Goal: Task Accomplishment & Management: Use online tool/utility

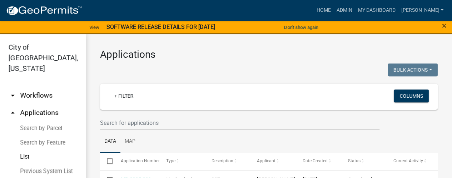
scroll to position [36, 0]
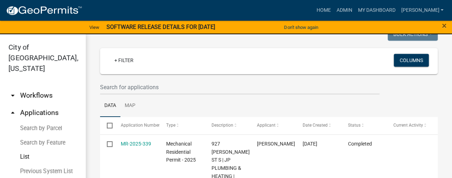
click at [27, 150] on link "List" at bounding box center [43, 157] width 86 height 14
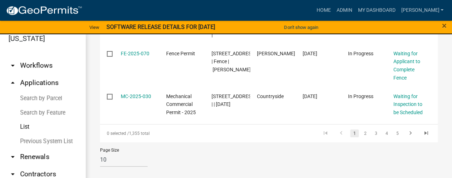
scroll to position [71, 0]
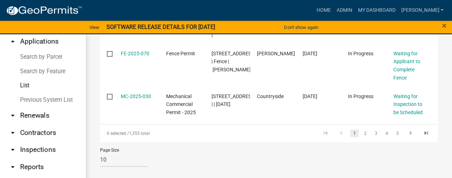
click at [30, 107] on link "arrow_drop_down Renewals" at bounding box center [43, 115] width 86 height 17
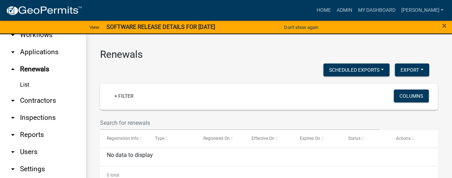
click at [27, 126] on link "arrow_drop_down Reports" at bounding box center [43, 134] width 86 height 17
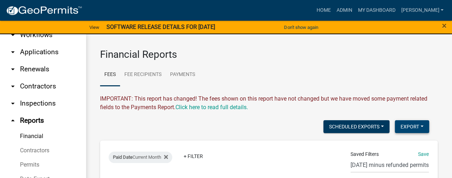
click at [395, 125] on button "Export" at bounding box center [412, 126] width 34 height 13
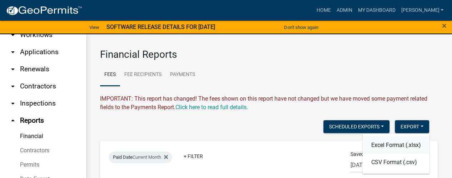
click at [381, 146] on button "Excel Format (.xlsx)" at bounding box center [395, 145] width 67 height 17
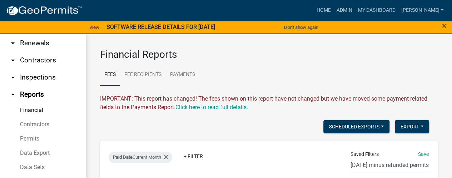
scroll to position [11, 0]
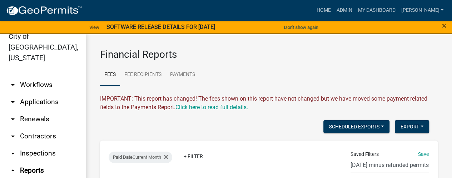
click at [36, 94] on link "arrow_drop_down Applications" at bounding box center [43, 102] width 86 height 17
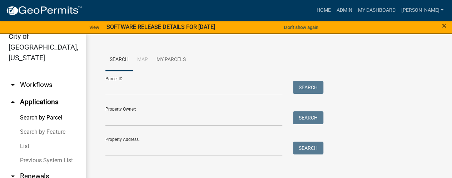
click at [25, 139] on link "List" at bounding box center [43, 146] width 86 height 14
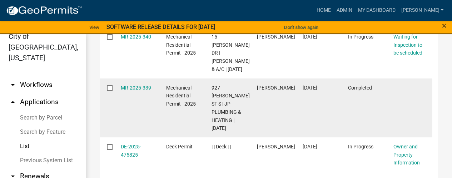
scroll to position [107, 0]
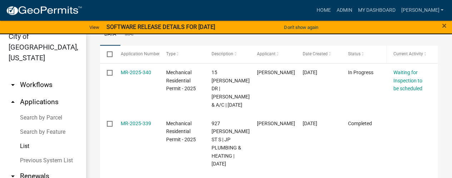
click at [354, 55] on span "Status" at bounding box center [354, 53] width 12 height 5
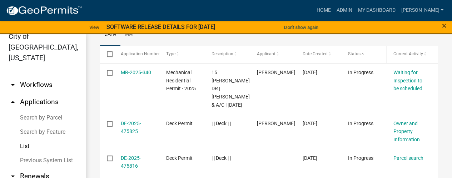
click at [354, 55] on span "Status" at bounding box center [354, 53] width 12 height 5
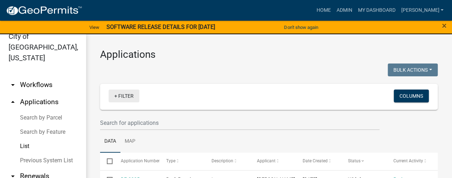
click at [126, 101] on link "+ Filter" at bounding box center [124, 96] width 31 height 13
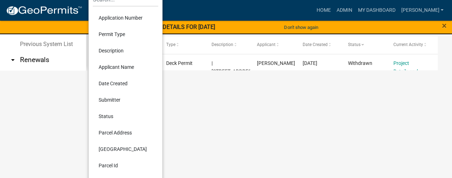
scroll to position [143, 0]
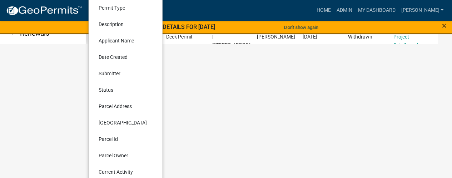
click at [110, 89] on li "Status" at bounding box center [125, 90] width 65 height 16
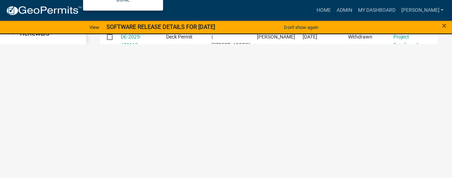
scroll to position [9, 0]
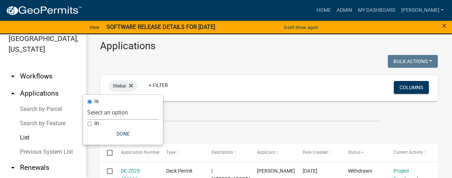
click at [118, 114] on select "Select an option Not Started In Progress Completed Expired Locked Withdrawn Voi…" at bounding box center [122, 112] width 71 height 15
select select "7"
click at [97, 105] on select "Select an option Not Started In Progress Completed Expired Locked Withdrawn Voi…" at bounding box center [122, 112] width 71 height 15
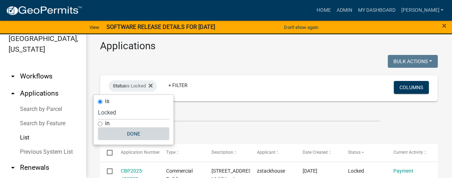
click at [132, 136] on button "Done" at bounding box center [133, 133] width 71 height 13
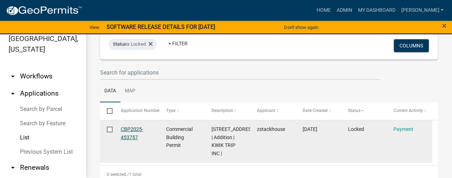
scroll to position [77, 0]
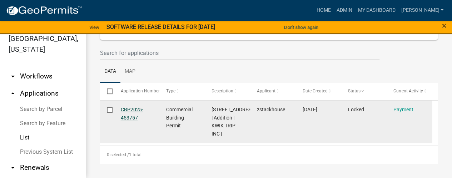
click at [136, 107] on link "CBP2025-453757" at bounding box center [132, 114] width 22 height 14
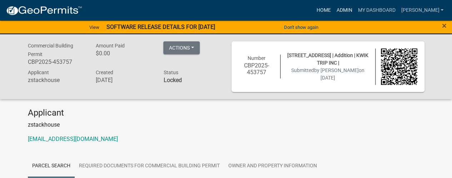
drag, startPoint x: 359, startPoint y: 8, endPoint x: 345, endPoint y: 10, distance: 14.1
click at [355, 8] on link "Admin" at bounding box center [343, 11] width 21 height 14
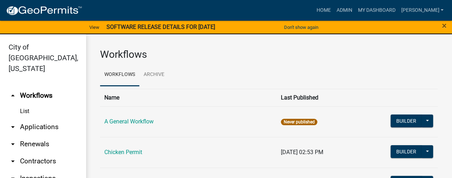
click at [34, 87] on link "arrow_drop_up Workflows" at bounding box center [43, 95] width 86 height 17
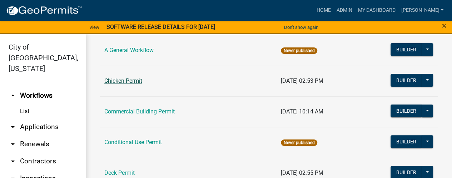
click at [123, 81] on link "Chicken Permit" at bounding box center [123, 80] width 38 height 7
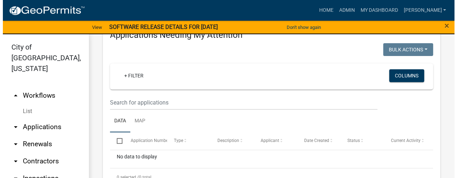
scroll to position [36, 0]
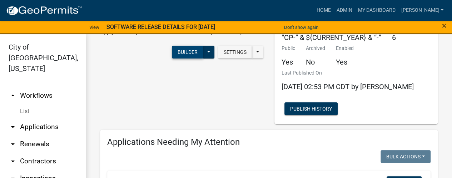
click at [180, 54] on button "Builder" at bounding box center [187, 52] width 31 height 13
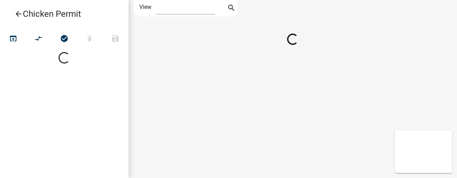
select select "1"
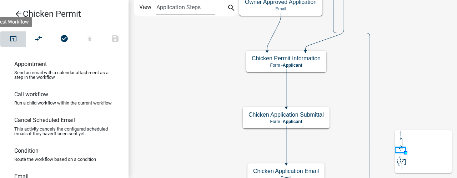
click at [11, 39] on icon "open_in_browser" at bounding box center [13, 39] width 9 height 10
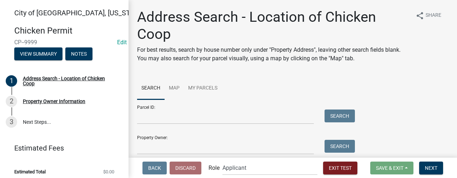
scroll to position [36, 0]
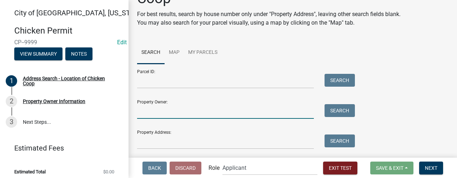
click at [165, 109] on input "Property Owner:" at bounding box center [225, 111] width 177 height 15
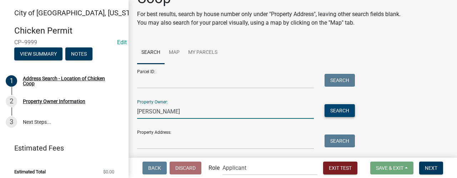
type input "rasch"
click at [336, 108] on button "Search" at bounding box center [340, 110] width 30 height 13
drag, startPoint x: 170, startPoint y: 112, endPoint x: 136, endPoint y: 112, distance: 33.9
click at [136, 112] on div "rasch" at bounding box center [225, 111] width 187 height 15
type input "achm"
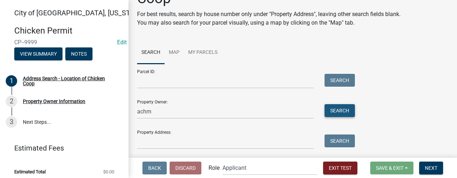
click at [336, 112] on button "Search" at bounding box center [340, 110] width 30 height 13
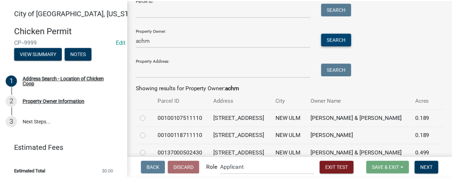
scroll to position [140, 0]
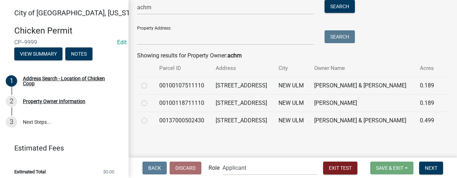
click at [327, 176] on nav "Back Discard Role Applicant Admin Planning & Zoning (John) Exit Test Save & Exi…" at bounding box center [293, 168] width 329 height 20
click at [329, 170] on span "Exit Test" at bounding box center [340, 168] width 23 height 6
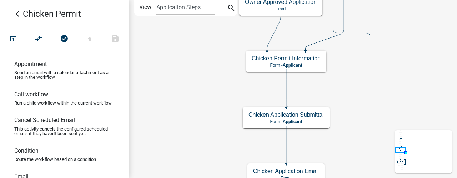
click at [18, 14] on icon "arrow_back" at bounding box center [18, 15] width 9 height 10
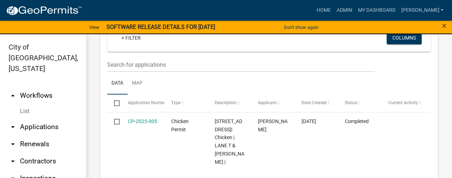
scroll to position [393, 0]
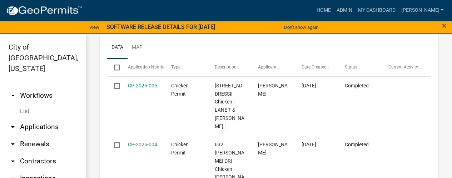
click at [41, 119] on link "arrow_drop_down Applications" at bounding box center [43, 127] width 86 height 17
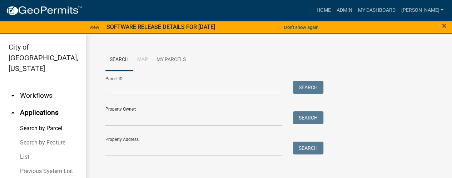
click at [27, 150] on link "List" at bounding box center [43, 157] width 86 height 14
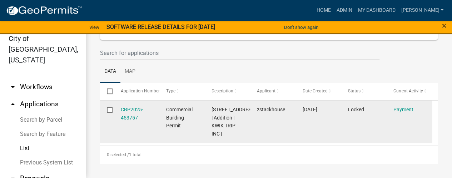
scroll to position [6, 0]
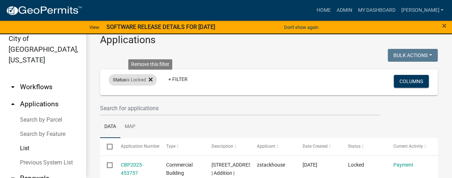
click at [150, 77] on icon at bounding box center [151, 80] width 4 height 6
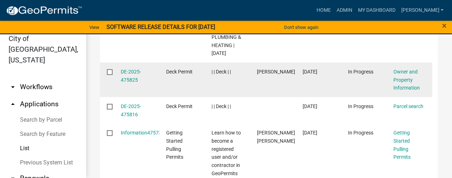
scroll to position [220, 0]
